Goal: Task Accomplishment & Management: Manage account settings

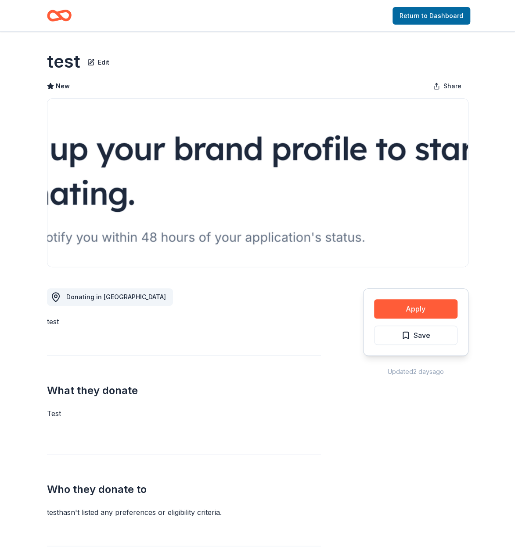
click at [399, 303] on div "Apply Save" at bounding box center [415, 322] width 105 height 68
click at [408, 309] on button "Apply" at bounding box center [415, 308] width 83 height 19
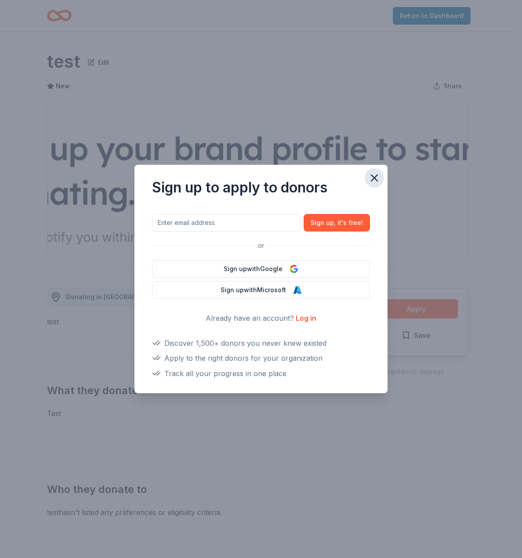
click at [377, 173] on icon "button" at bounding box center [374, 178] width 12 height 12
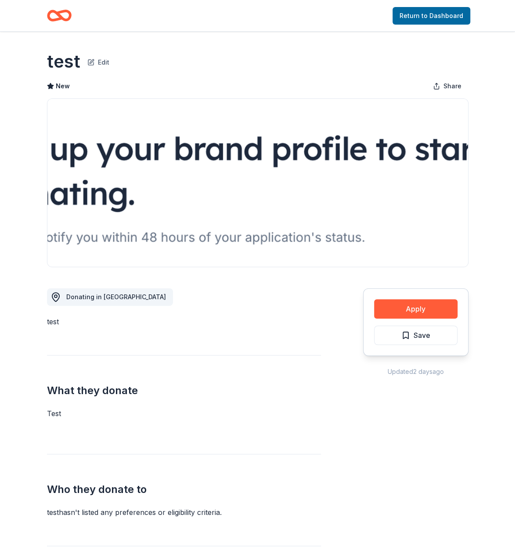
click at [104, 58] on button "Edit" at bounding box center [98, 61] width 22 height 12
click at [82, 297] on span "Donating in [GEOGRAPHIC_DATA]" at bounding box center [116, 296] width 100 height 7
click at [269, 73] on div "test Edit New Share" at bounding box center [257, 158] width 421 height 218
